Goal: Task Accomplishment & Management: Manage account settings

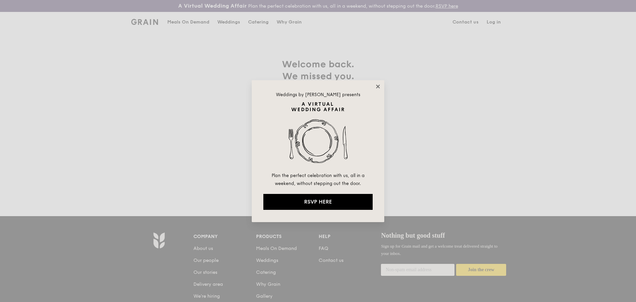
click at [379, 87] on icon at bounding box center [378, 86] width 4 height 4
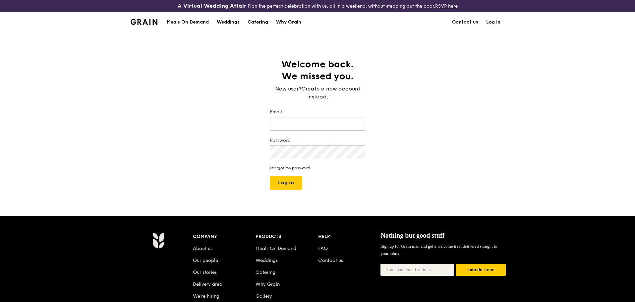
click at [296, 126] on input "Email" at bounding box center [317, 124] width 95 height 14
type input "[EMAIL_ADDRESS][DOMAIN_NAME]"
click at [270, 176] on button "Log in" at bounding box center [286, 183] width 32 height 14
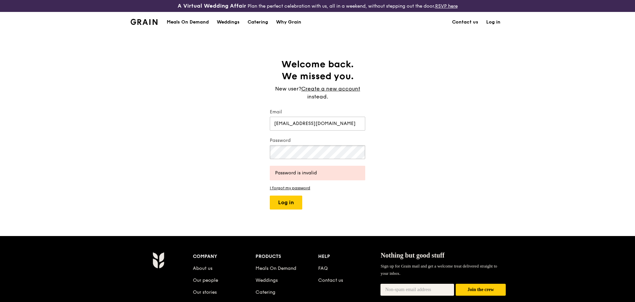
click at [182, 139] on div "Welcome back. We missed you. New user? Create a new account instead. Email [EMA…" at bounding box center [317, 133] width 635 height 151
click at [270, 195] on button "Log in" at bounding box center [286, 202] width 32 height 14
click at [185, 151] on div "Welcome back. We missed you. New user? Create a new account instead. Email [EMA…" at bounding box center [317, 133] width 635 height 151
click at [270, 195] on button "Log in" at bounding box center [286, 202] width 32 height 14
click at [277, 145] on div "Password" at bounding box center [317, 148] width 95 height 23
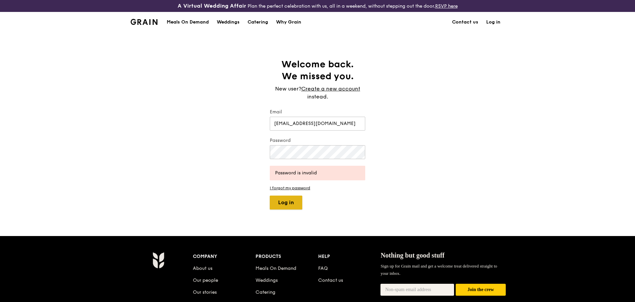
click at [292, 197] on button "Log in" at bounding box center [286, 202] width 32 height 14
click at [270, 195] on button "Log in" at bounding box center [286, 202] width 32 height 14
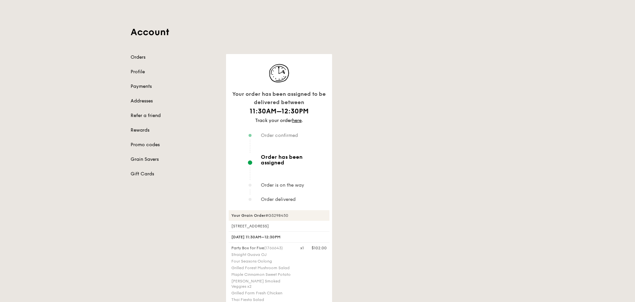
scroll to position [33, 0]
click at [295, 120] on link "here" at bounding box center [297, 120] width 10 height 6
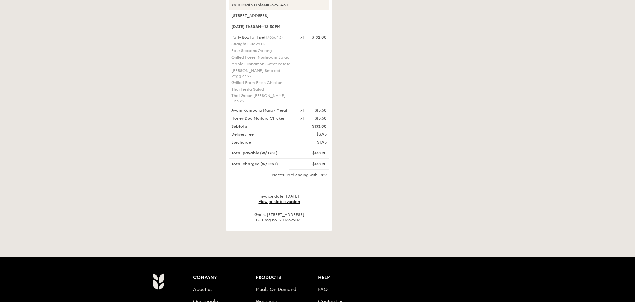
scroll to position [306, 0]
